Goal: Obtain resource: Download file/media

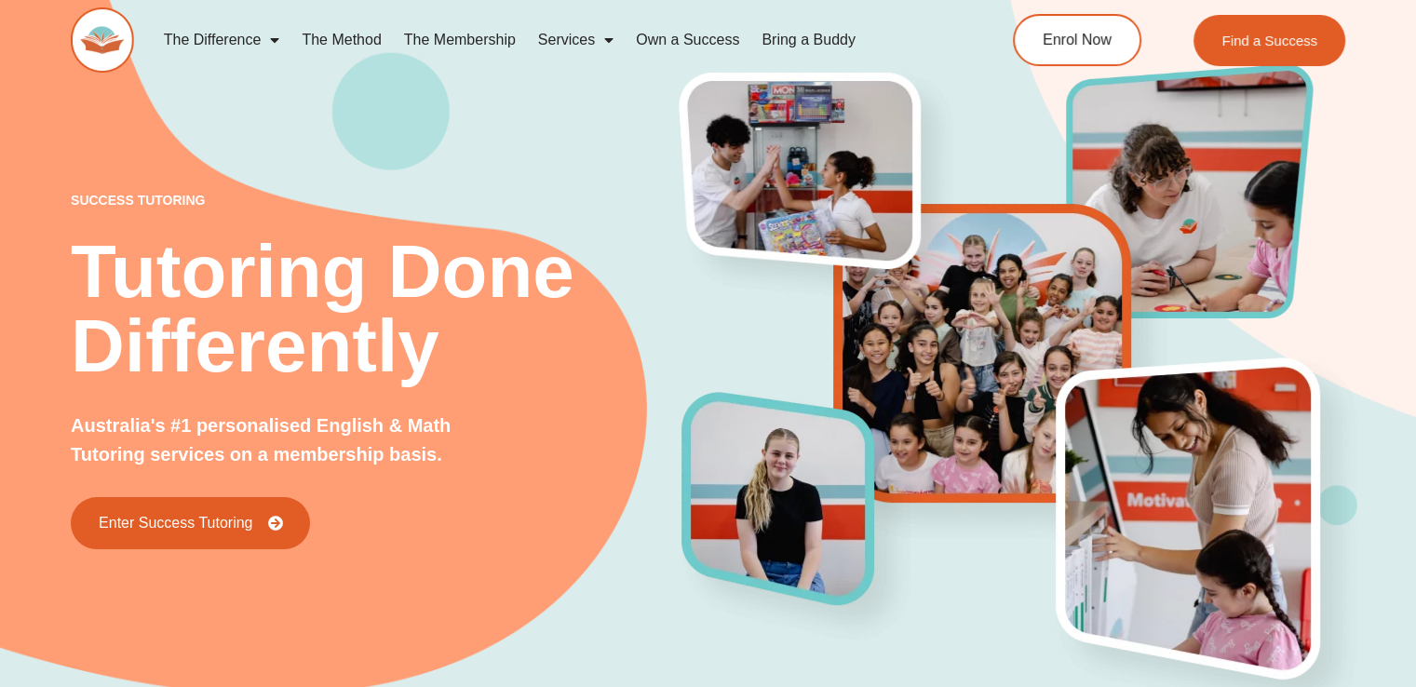
click at [513, 152] on div "success tutoring Tutoring Done Differently Australia's #1 personalised English …" at bounding box center [708, 339] width 1275 height 819
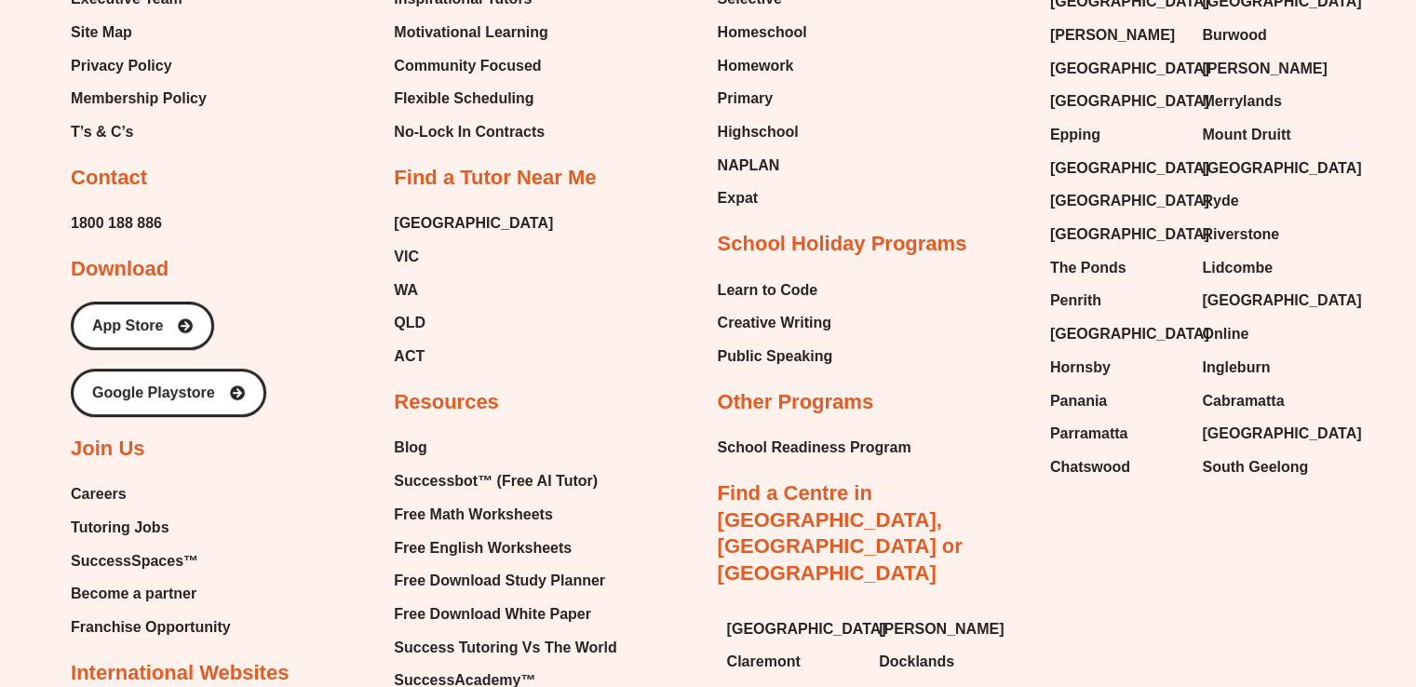
scroll to position [7858, 0]
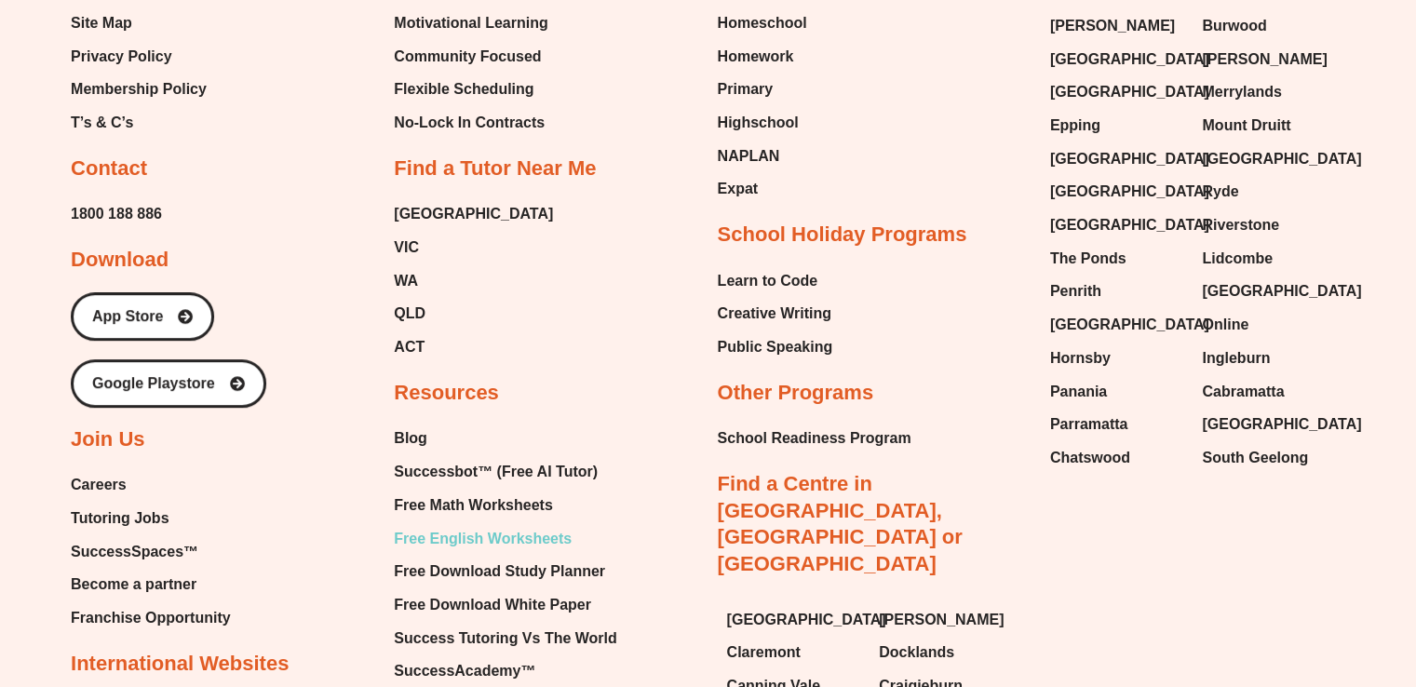
click at [489, 525] on span "Free English Worksheets" at bounding box center [483, 539] width 178 height 28
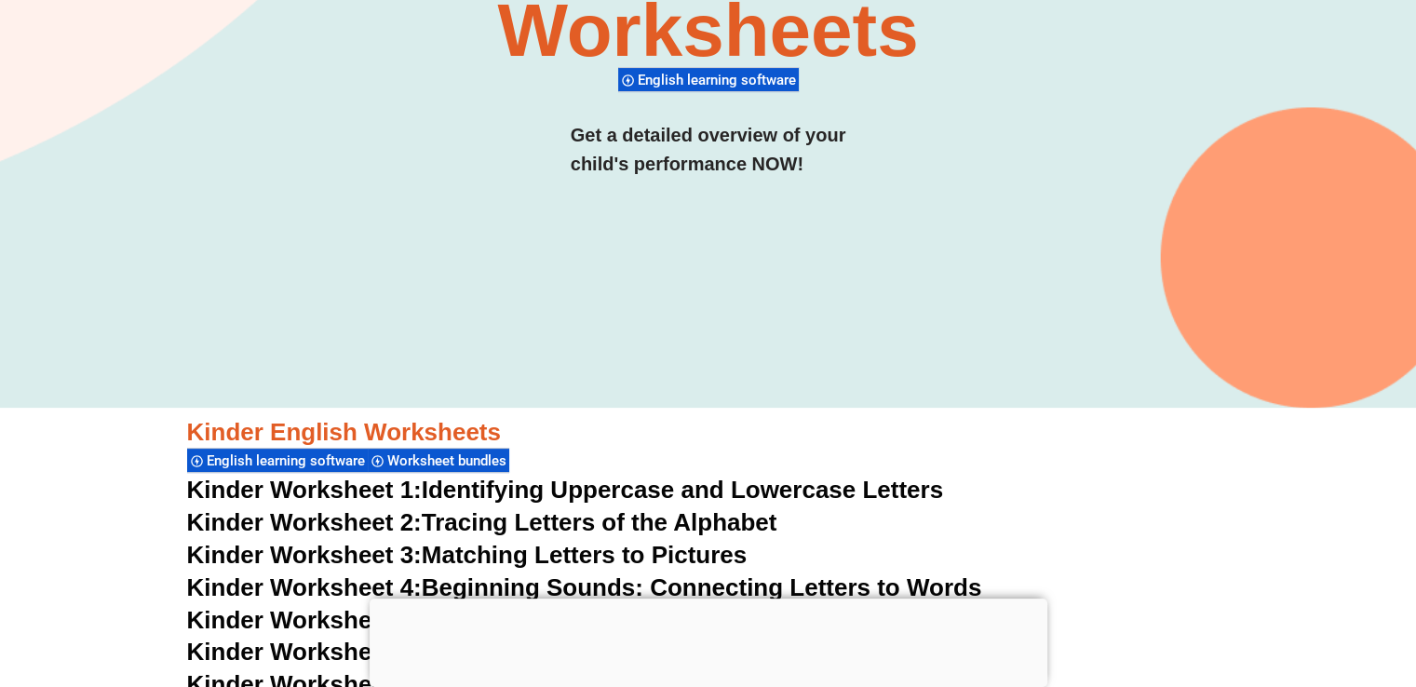
scroll to position [358, 0]
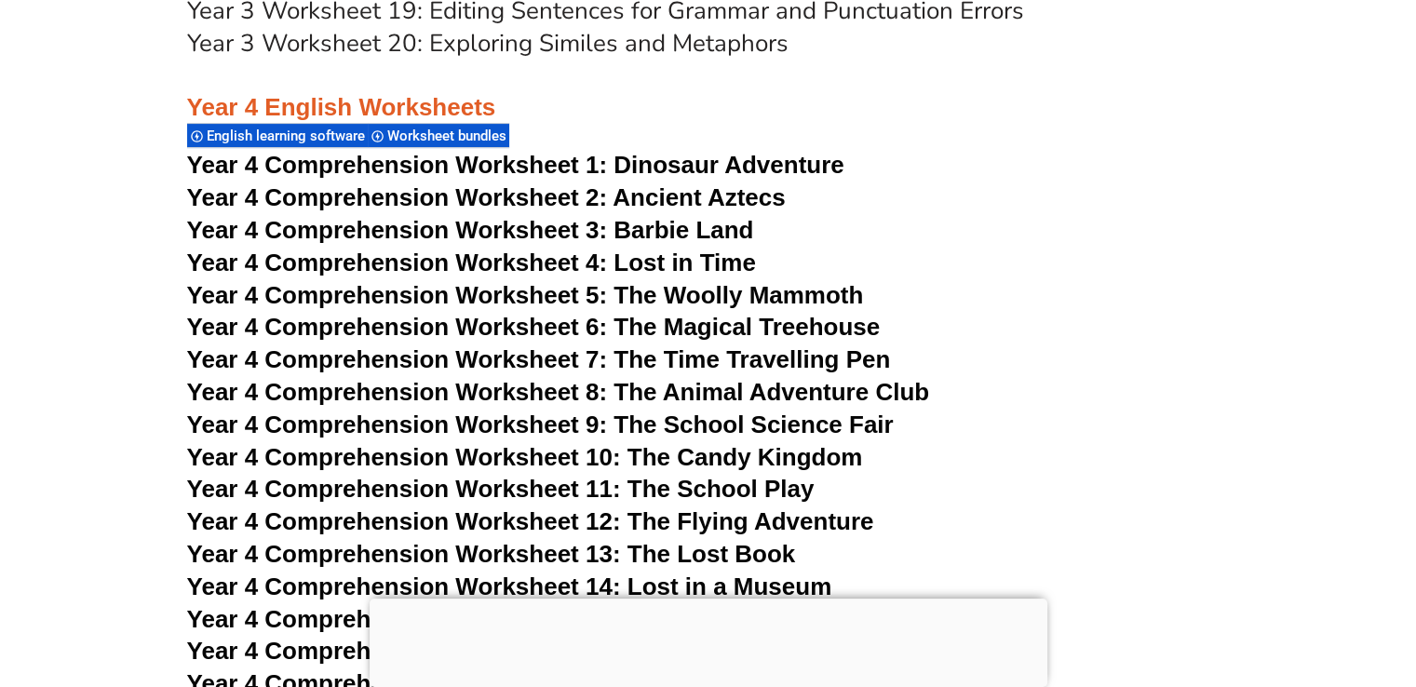
scroll to position [7545, 0]
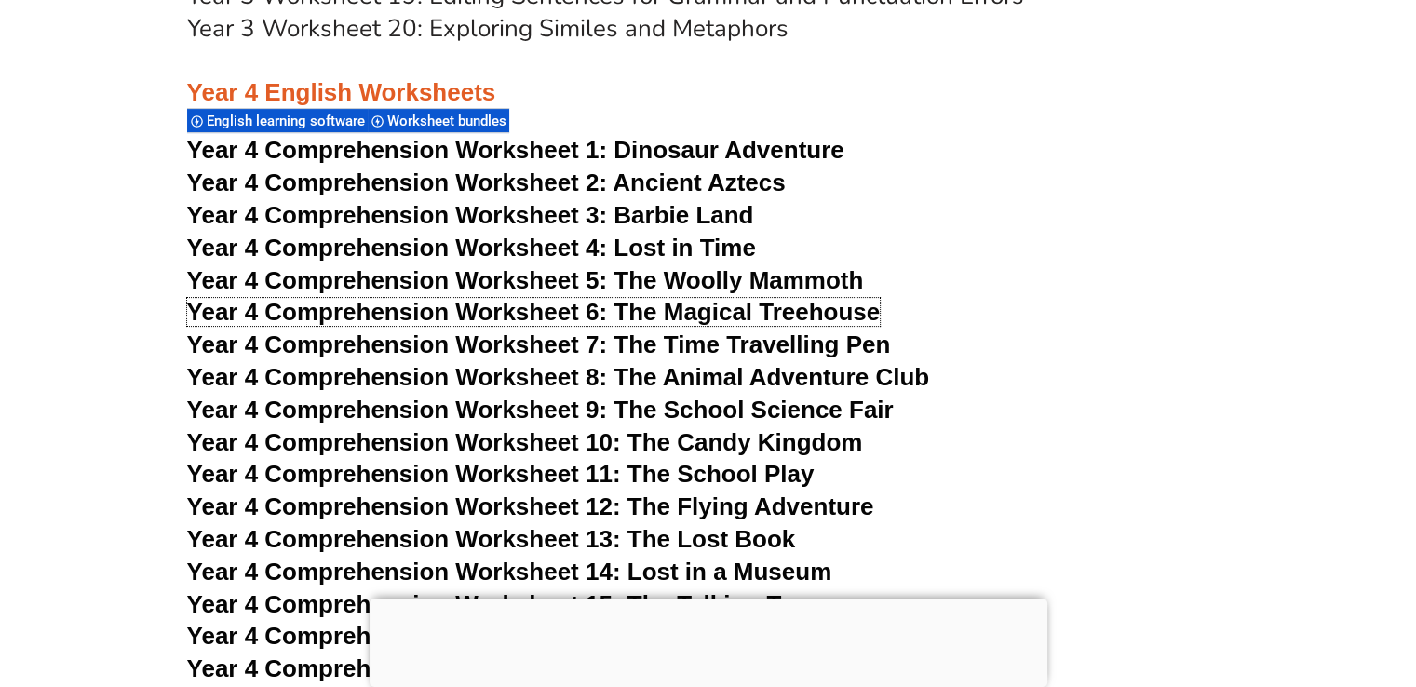
click at [204, 302] on span "Year 4 Comprehension Worksheet 6: The Magical Treehouse" at bounding box center [534, 312] width 694 height 28
